Goal: Task Accomplishment & Management: Complete application form

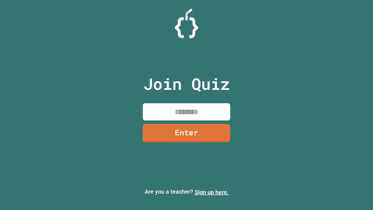
click at [212, 192] on link "Sign up here." at bounding box center [212, 192] width 34 height 7
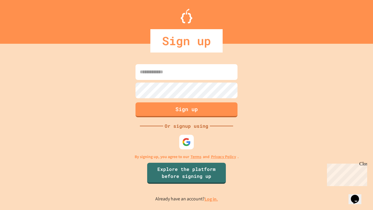
click at [212, 199] on link "Log in." at bounding box center [211, 199] width 13 height 6
